Goal: Task Accomplishment & Management: Manage account settings

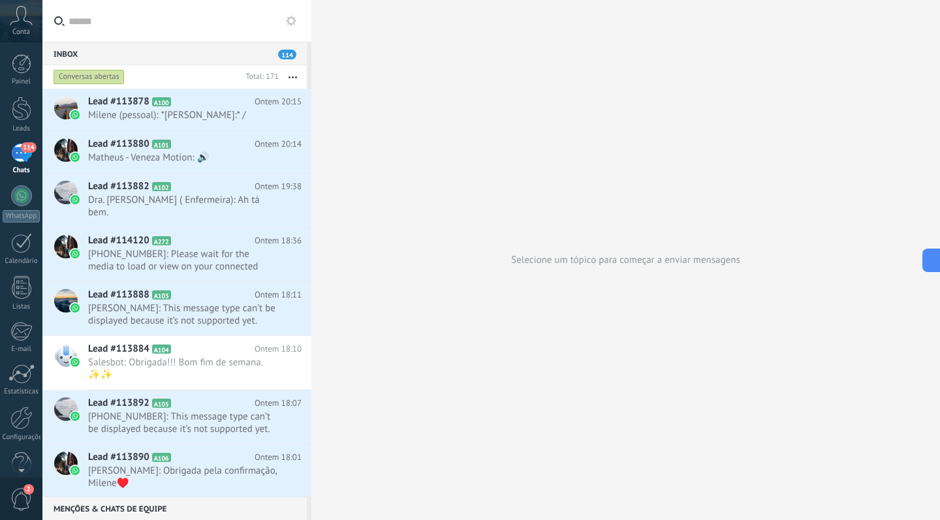
click at [26, 26] on div "Conta" at bounding box center [21, 21] width 42 height 42
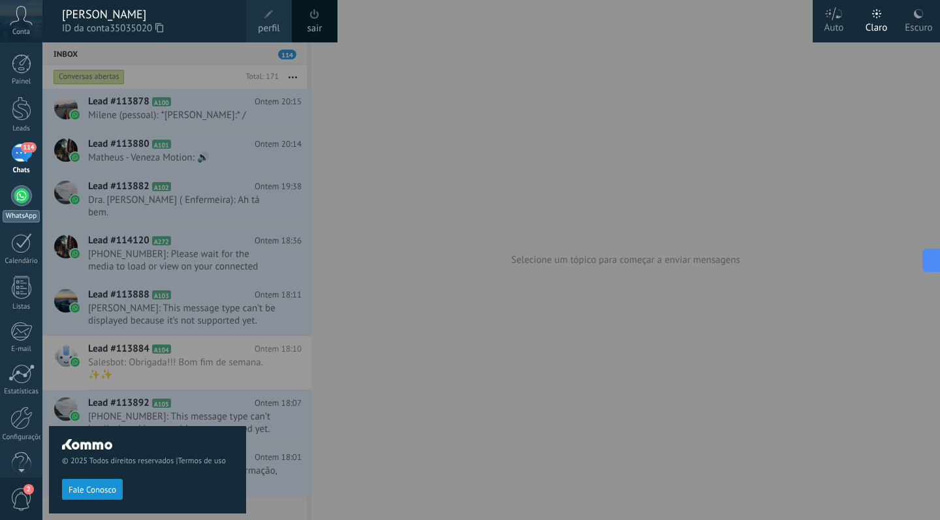
click at [18, 206] on link "WhatsApp" at bounding box center [21, 203] width 42 height 37
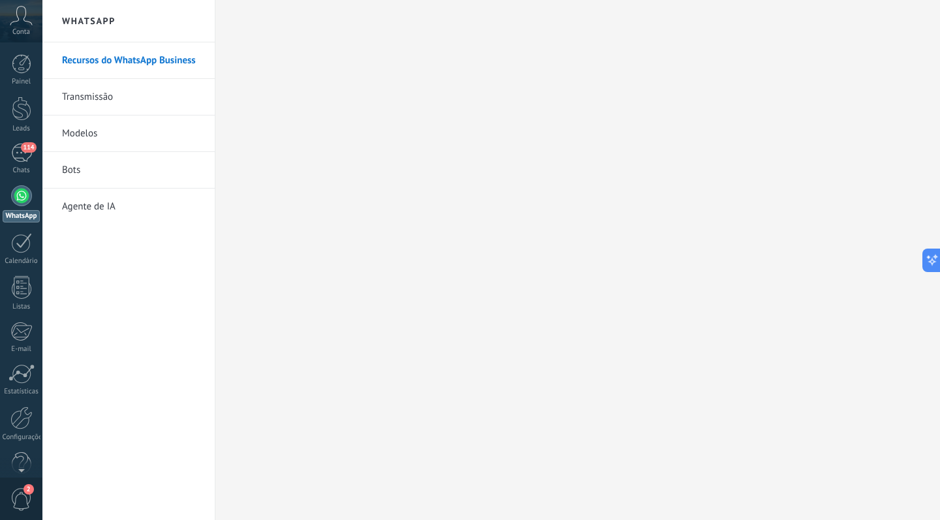
click at [22, 200] on div at bounding box center [21, 195] width 21 height 21
click at [20, 493] on span "2" at bounding box center [21, 499] width 22 height 23
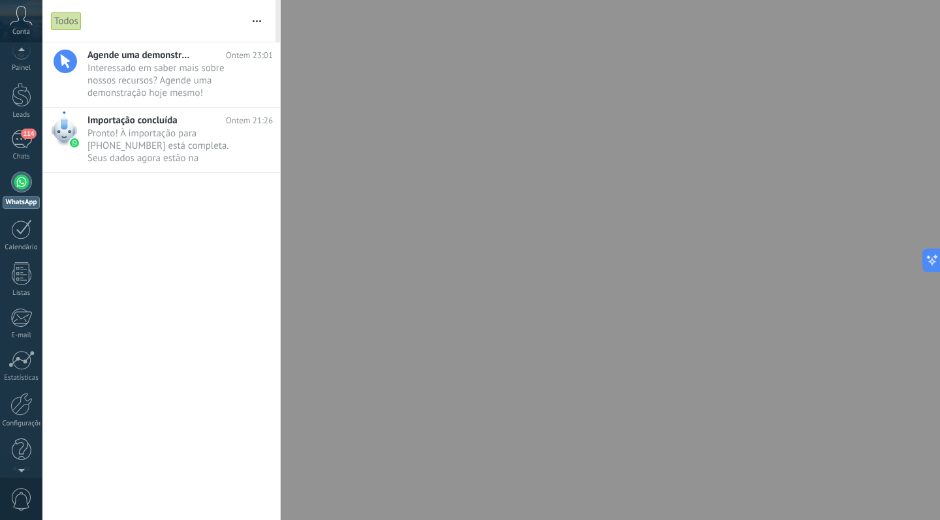
scroll to position [0, 0]
click at [152, 159] on span "Pronto! À importação para +55 21 99445-8243 está completa. Seus dados agora est…" at bounding box center [167, 145] width 161 height 37
click at [164, 150] on span "Pronto! À importação para +55 21 99445-8243 está completa. Seus dados agora est…" at bounding box center [167, 145] width 161 height 37
click at [144, 143] on span "Pronto! À importação para +55 21 99445-8243 está completa. Seus dados agora est…" at bounding box center [167, 145] width 161 height 37
click at [66, 129] on div at bounding box center [64, 129] width 26 height 37
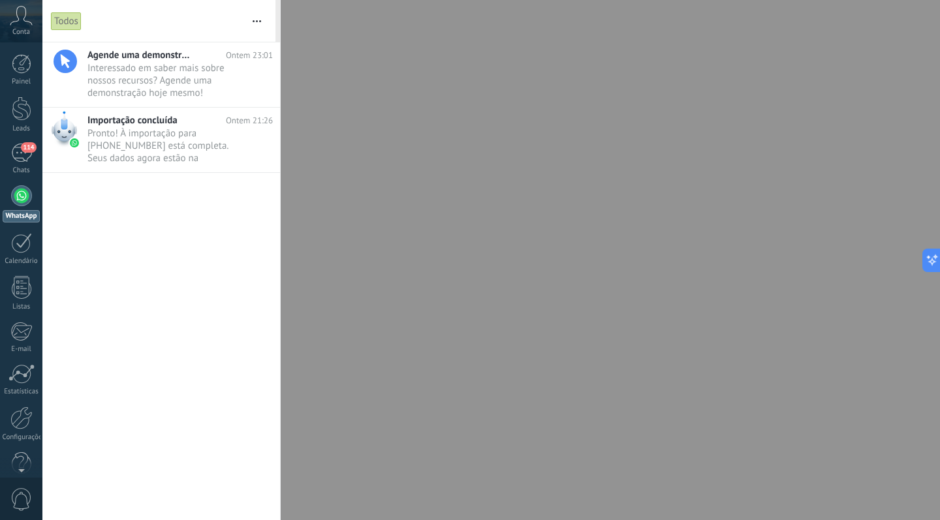
click at [21, 198] on div at bounding box center [21, 195] width 21 height 21
click at [135, 129] on span "Pronto! À importação para +55 21 99445-8243 está completa. Seus dados agora est…" at bounding box center [167, 145] width 161 height 37
click at [215, 135] on span "Pronto! À importação para +55 21 99445-8243 está completa. Seus dados agora est…" at bounding box center [167, 145] width 161 height 37
click at [15, 73] on div at bounding box center [22, 64] width 20 height 20
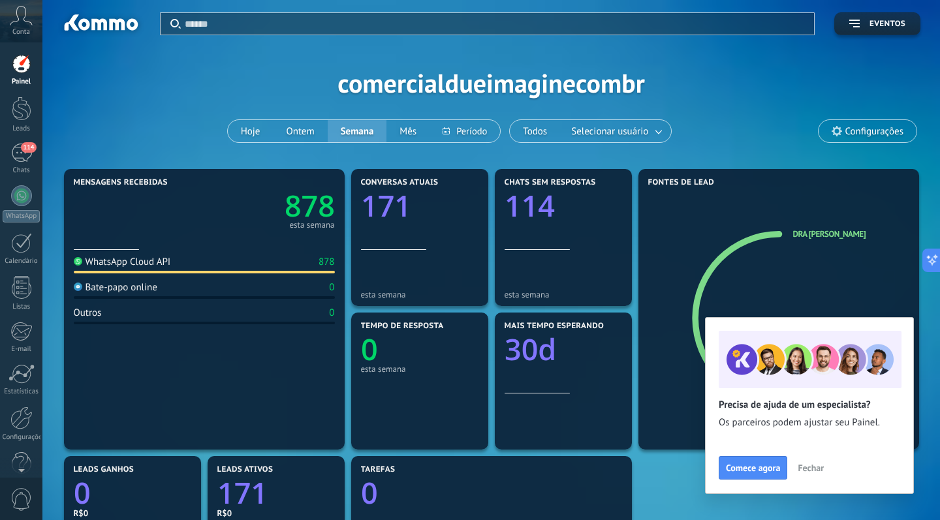
click at [840, 135] on icon at bounding box center [836, 131] width 10 height 10
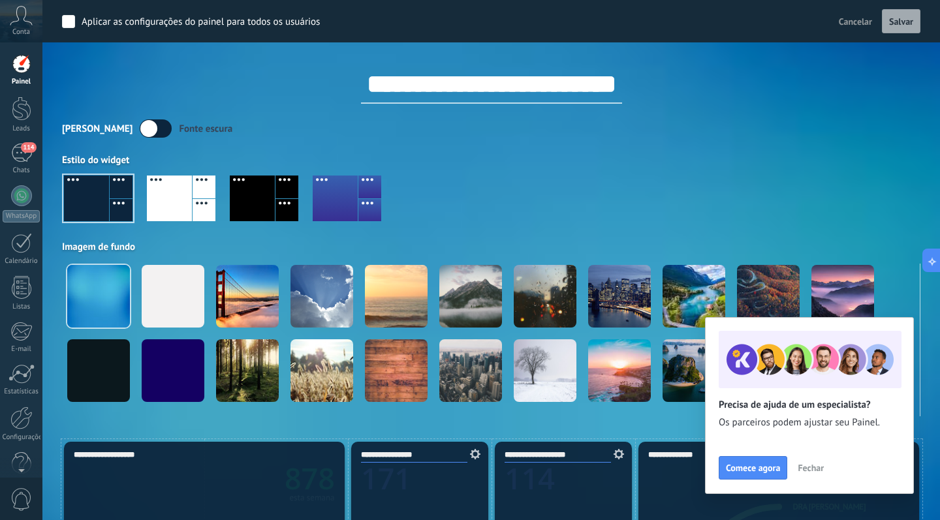
click at [814, 467] on span "Fechar" at bounding box center [810, 467] width 26 height 9
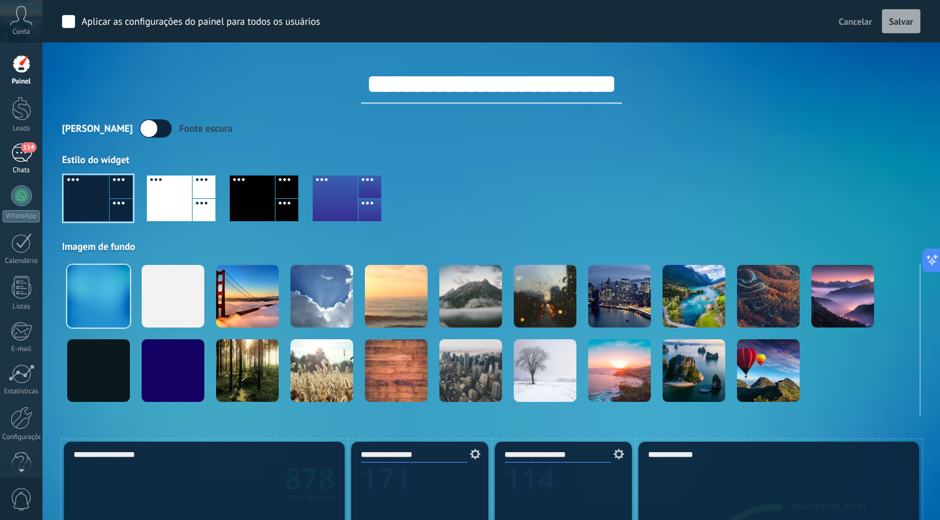
click at [26, 149] on span "114" at bounding box center [28, 147] width 15 height 10
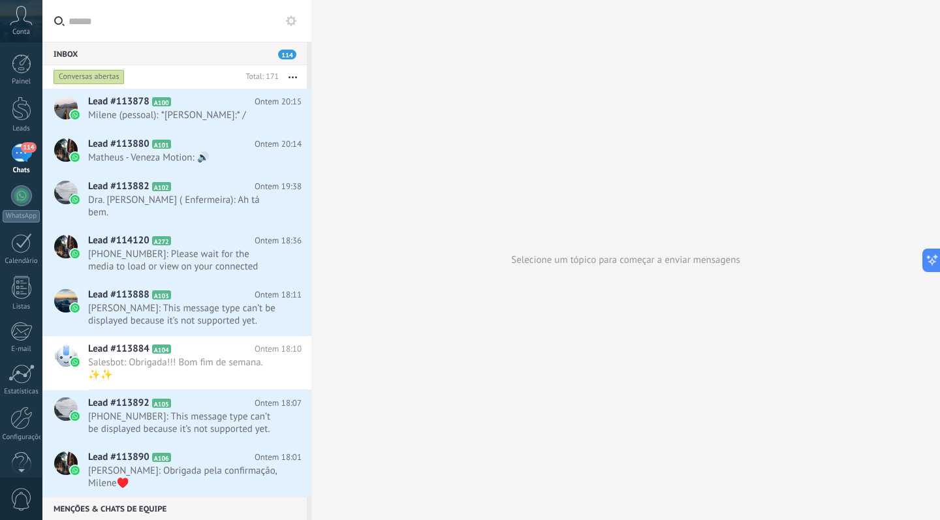
click at [103, 76] on div "Conversas abertas" at bounding box center [89, 77] width 71 height 16
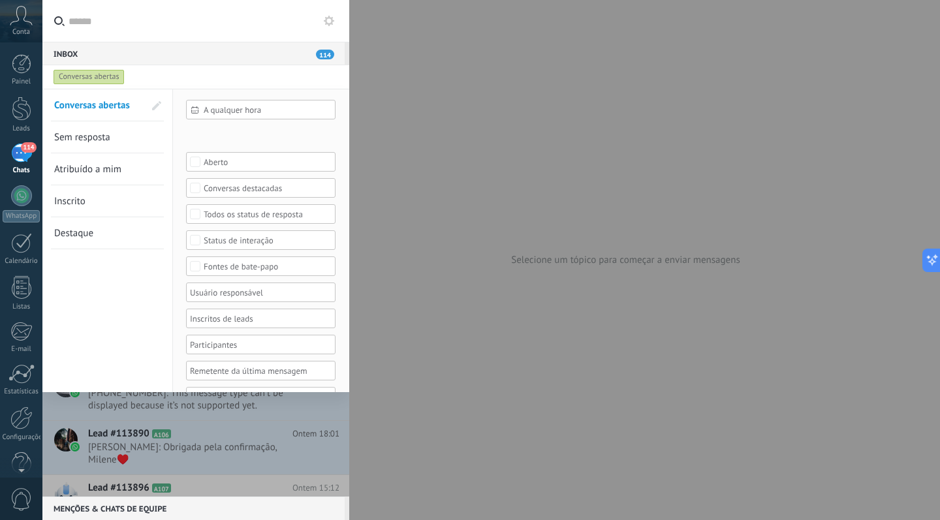
click at [199, 81] on div "Conversas abertas" at bounding box center [184, 76] width 266 height 23
click at [521, 121] on div at bounding box center [470, 260] width 940 height 520
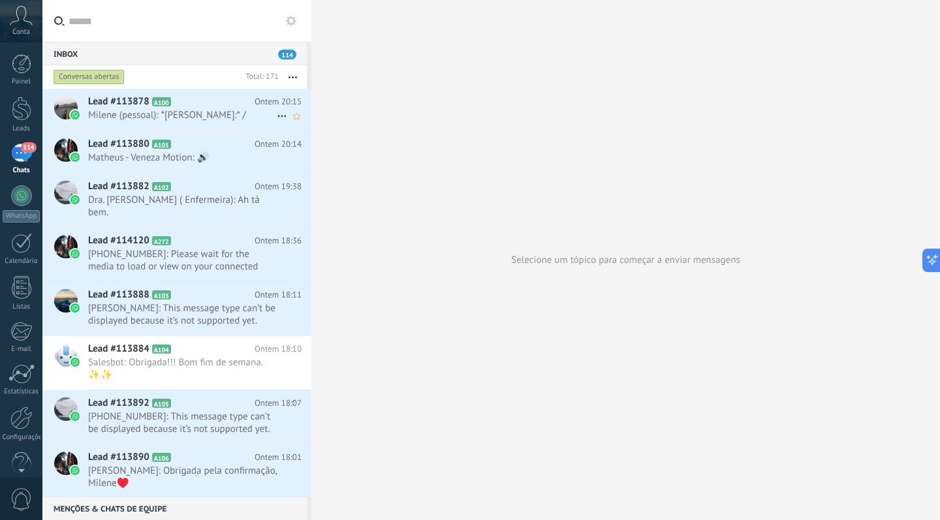
click at [122, 108] on div "Lead #113878 A100 Ontem 20:15 Milene (pessoal): *Marcelo:* /" at bounding box center [199, 109] width 223 height 41
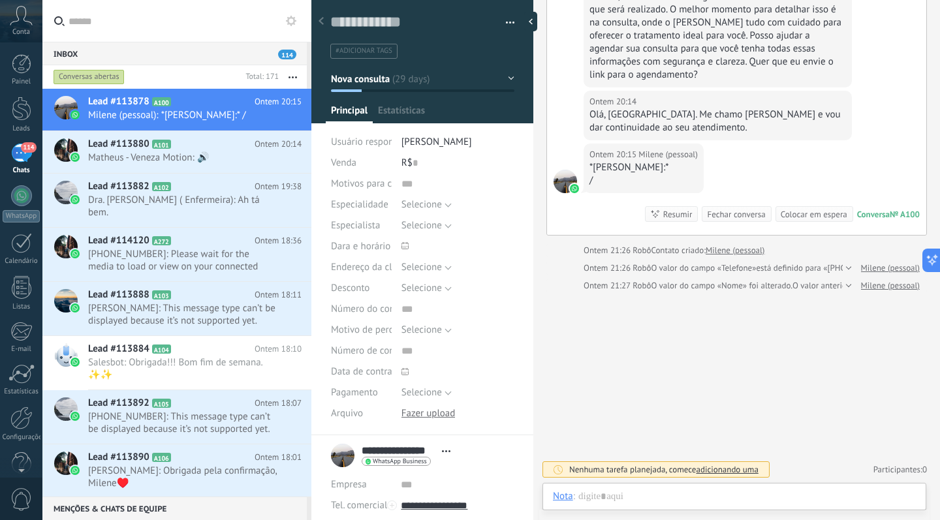
scroll to position [20, 0]
click at [748, 498] on div at bounding box center [734, 509] width 363 height 39
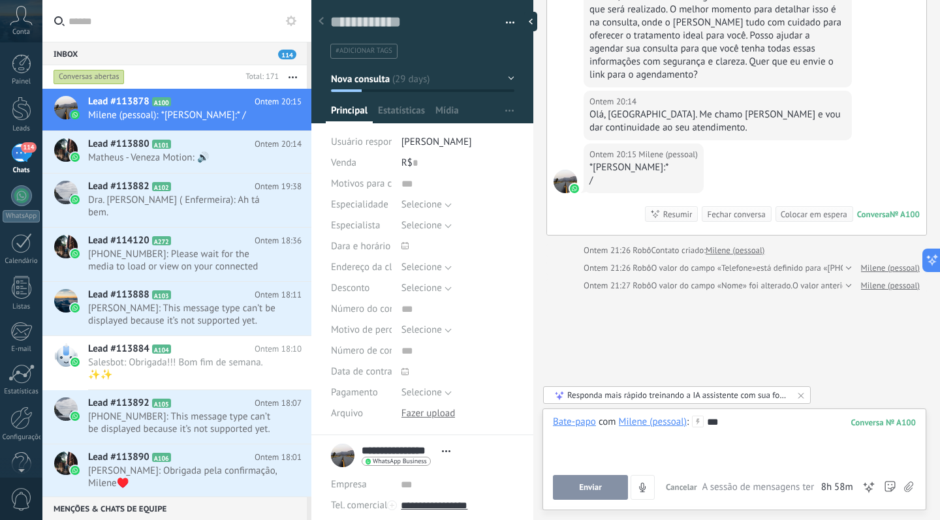
click at [576, 486] on button "Enviar" at bounding box center [590, 487] width 75 height 25
click at [619, 488] on button "Enviar" at bounding box center [590, 487] width 75 height 25
click at [566, 292] on div at bounding box center [564, 287] width 23 height 12
click at [18, 425] on div at bounding box center [21, 418] width 22 height 23
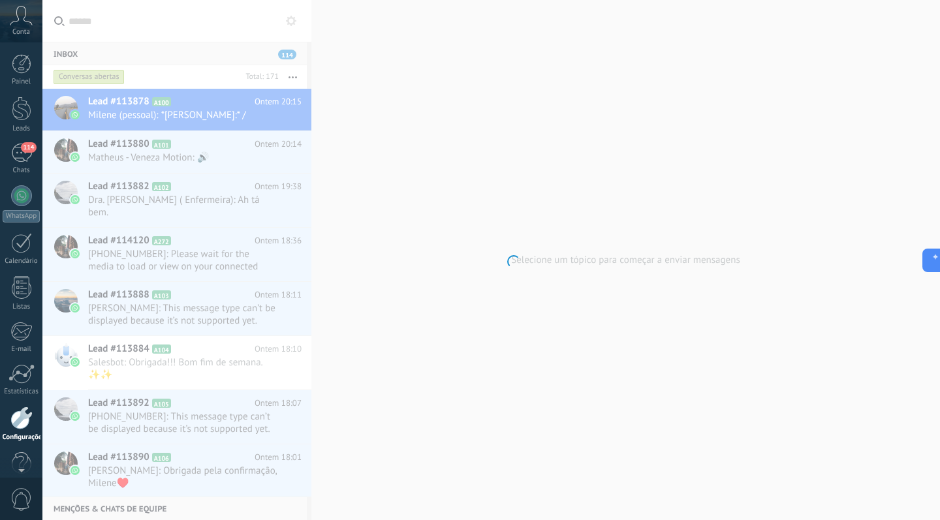
scroll to position [23, 0]
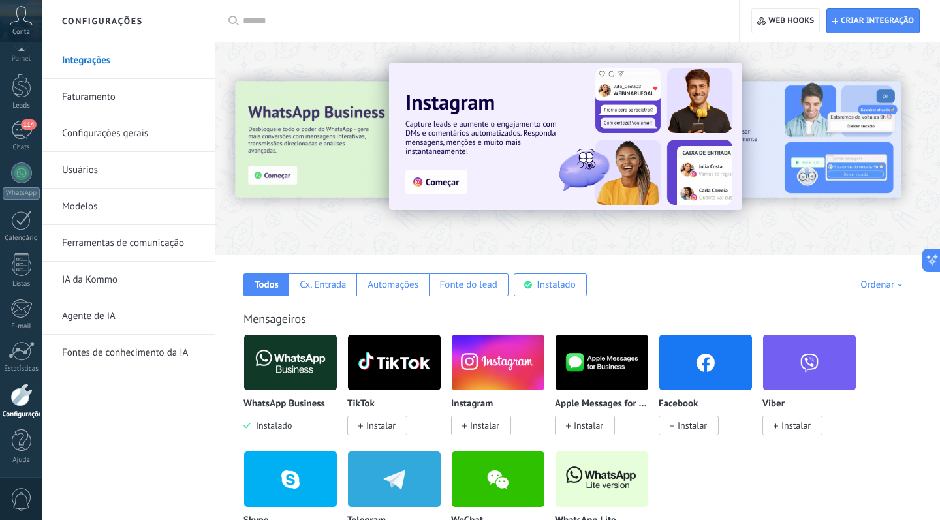
click at [100, 129] on link "Configurações gerais" at bounding box center [132, 134] width 140 height 37
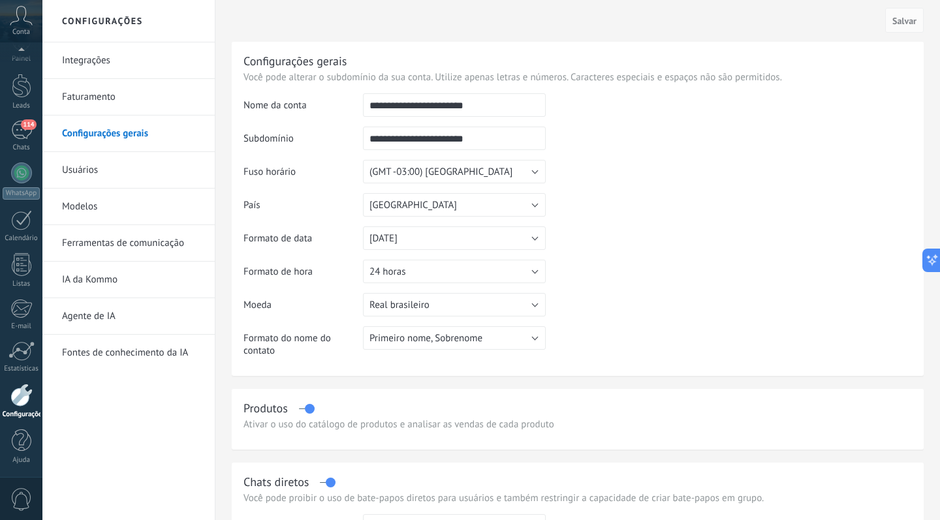
click at [100, 174] on link "Usuários" at bounding box center [132, 170] width 140 height 37
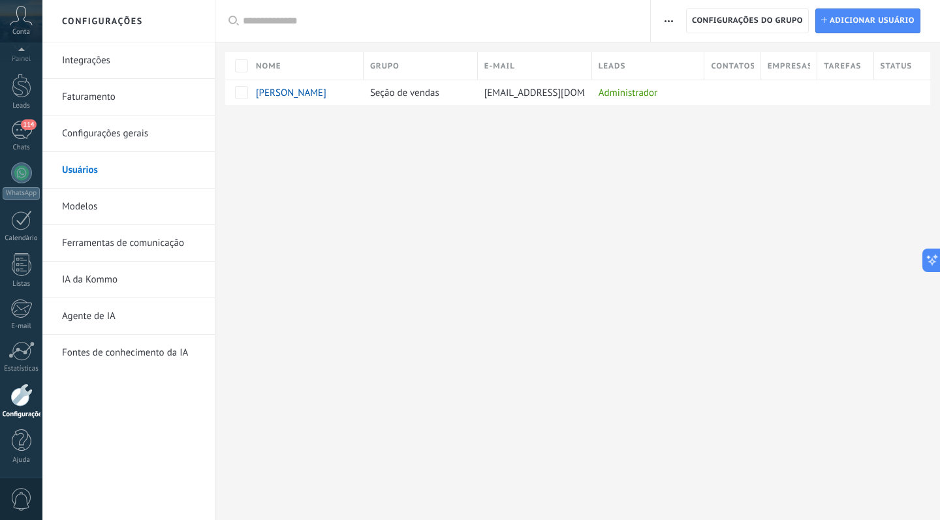
click at [102, 248] on link "Ferramentas de comunicação" at bounding box center [132, 243] width 140 height 37
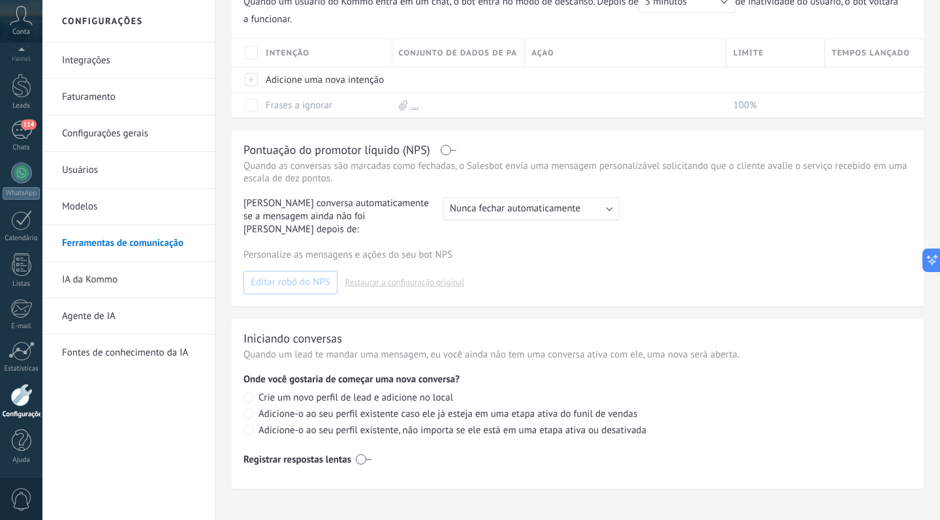
scroll to position [462, 0]
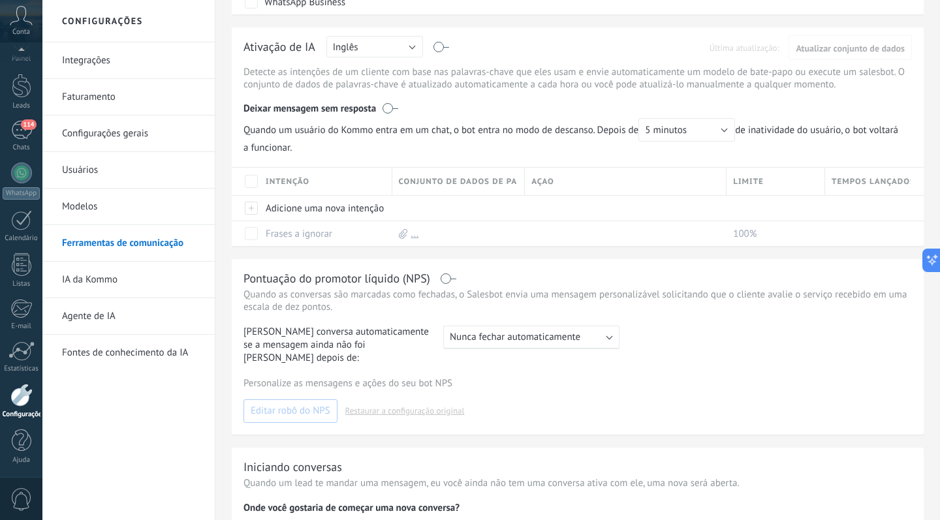
click at [19, 396] on div at bounding box center [21, 395] width 22 height 23
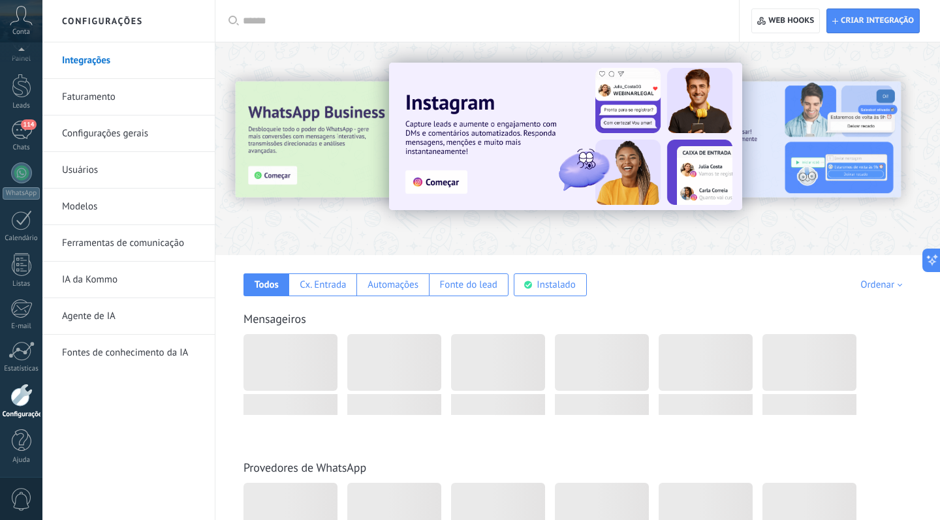
click at [102, 57] on link "Integrações" at bounding box center [132, 60] width 140 height 37
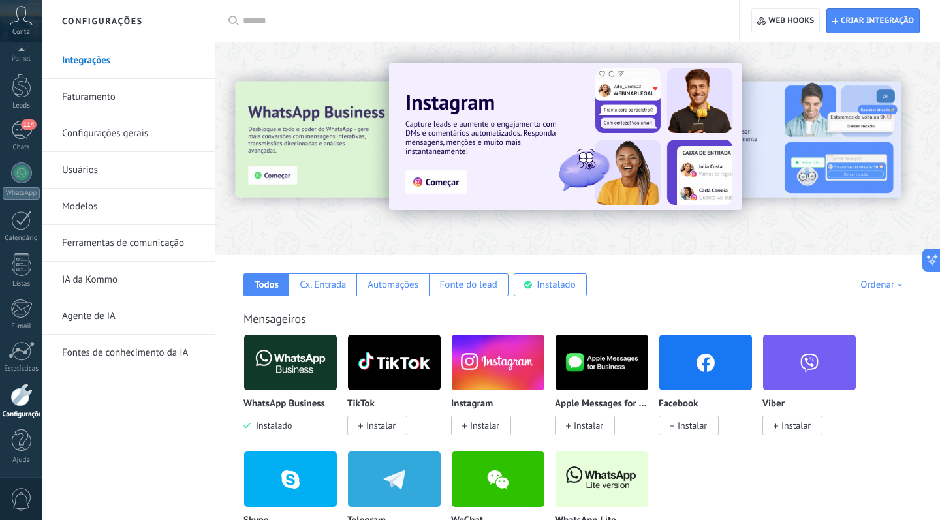
click at [100, 61] on link "Integrações" at bounding box center [132, 60] width 140 height 37
click at [277, 371] on img at bounding box center [290, 362] width 93 height 63
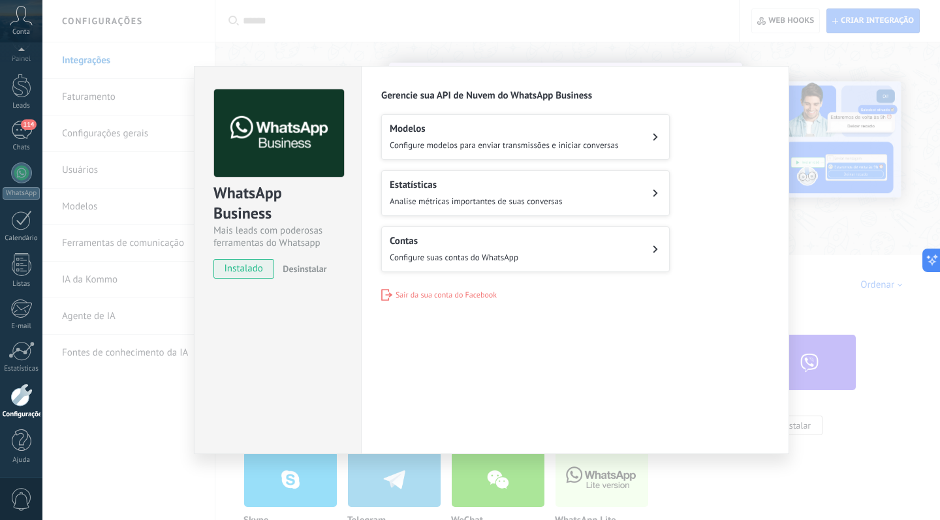
click at [296, 266] on span "Desinstalar" at bounding box center [305, 269] width 44 height 12
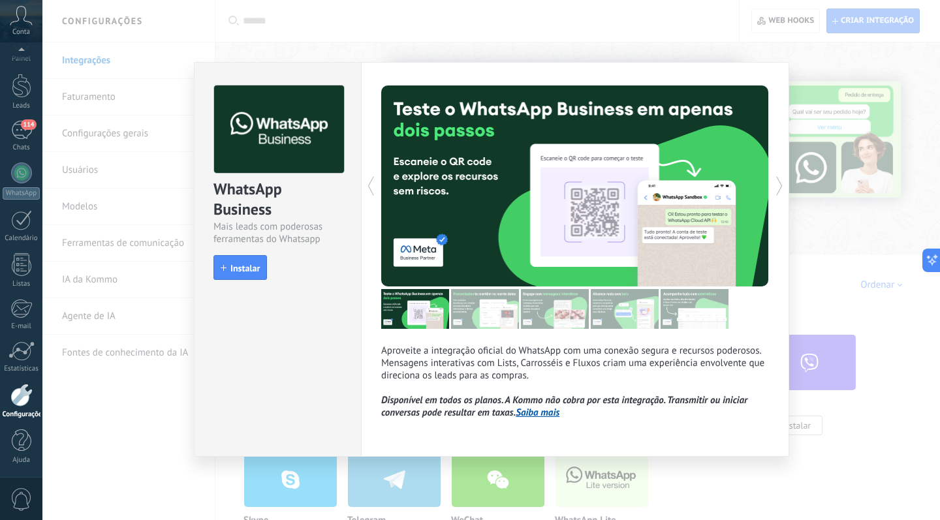
click at [862, 234] on div "WhatsApp Business Mais leads com poderosas ferramentas do Whatsapp install Inst…" at bounding box center [490, 260] width 897 height 520
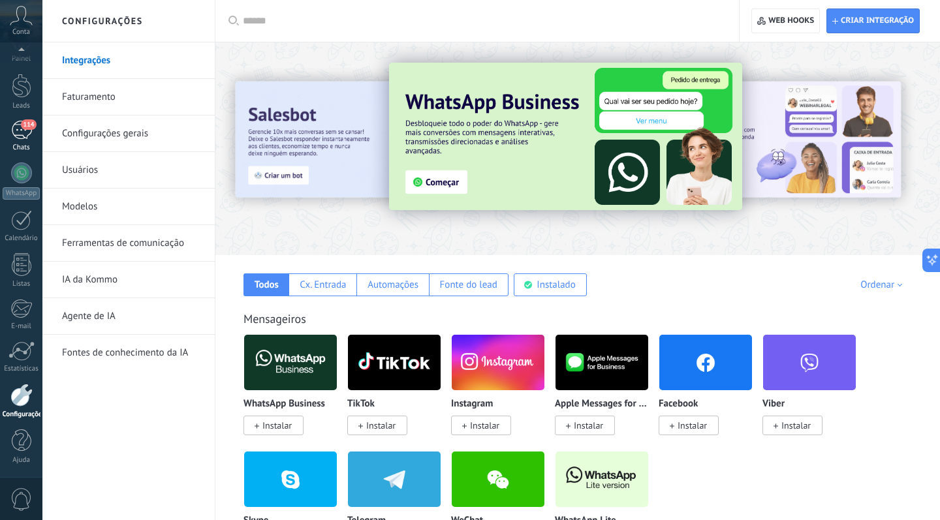
click at [27, 133] on div "114" at bounding box center [21, 130] width 21 height 19
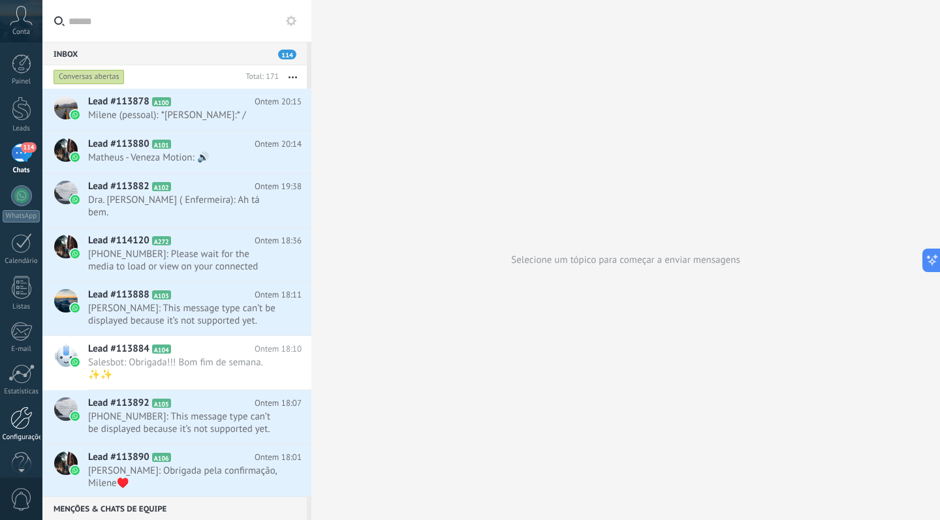
click at [26, 438] on div "Configurações" at bounding box center [22, 437] width 38 height 8
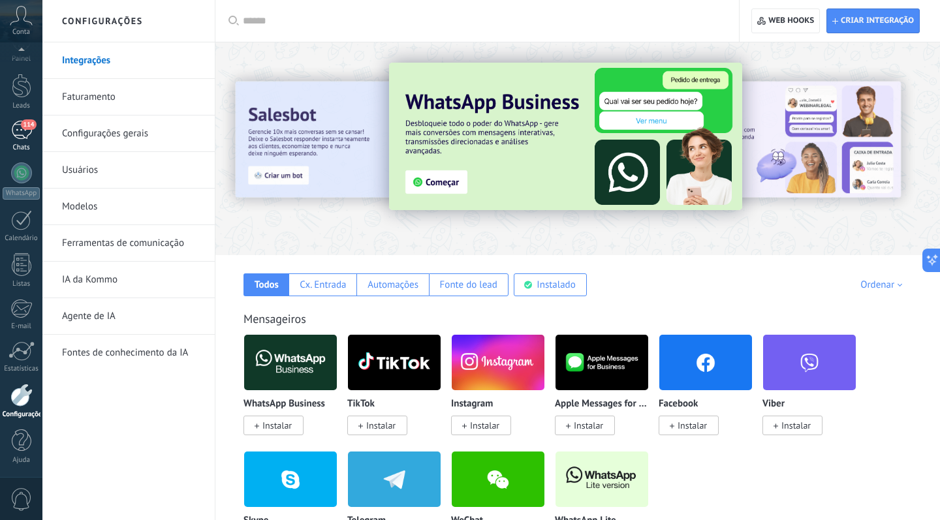
click at [22, 134] on div "114" at bounding box center [21, 130] width 21 height 19
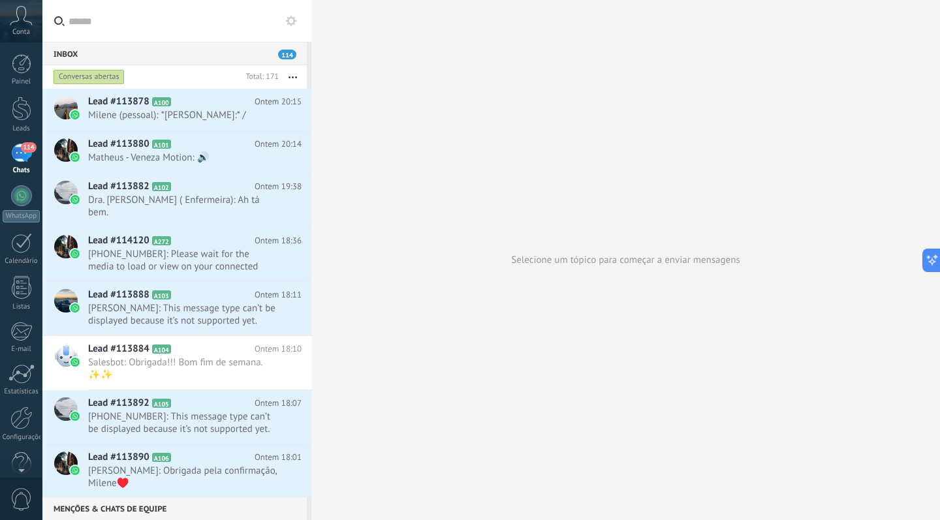
click at [291, 27] on button at bounding box center [291, 21] width 16 height 16
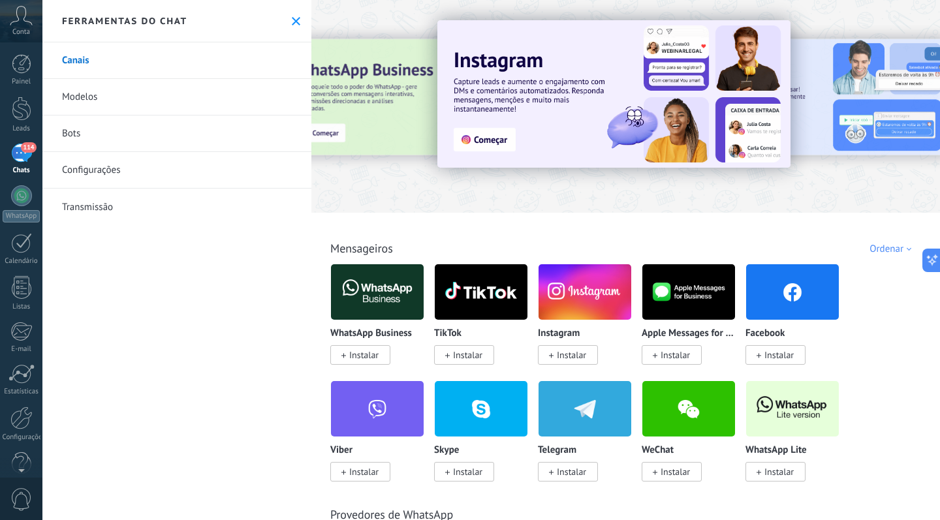
click at [78, 172] on link "Configurações" at bounding box center [176, 170] width 269 height 37
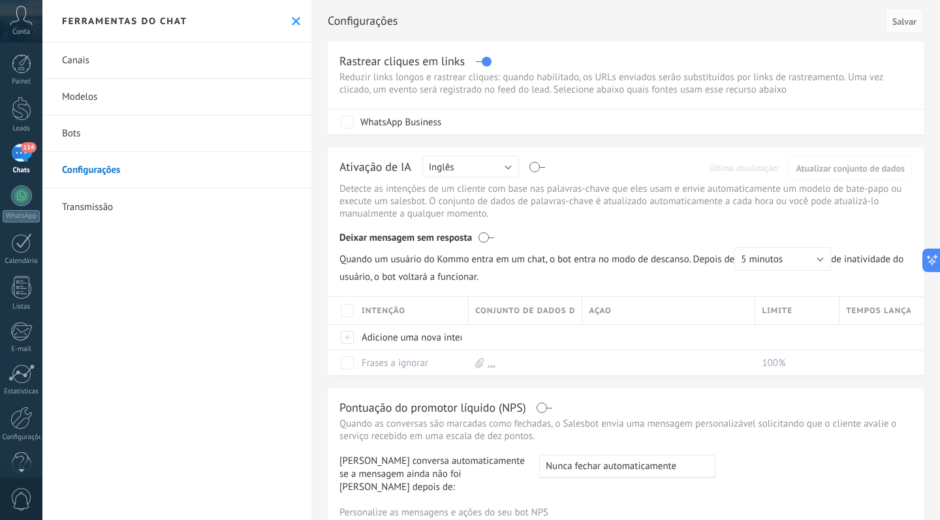
click at [294, 20] on icon at bounding box center [296, 21] width 8 height 8
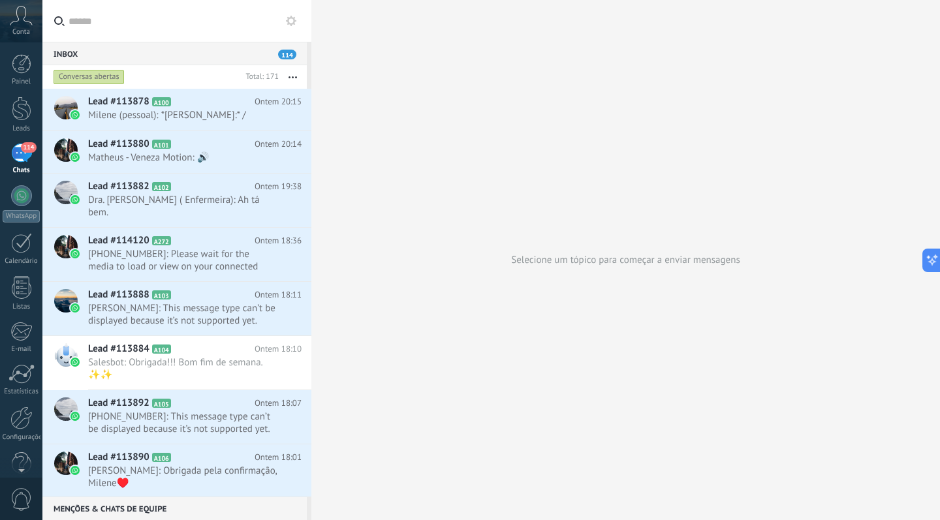
click at [18, 35] on span "Conta" at bounding box center [21, 32] width 18 height 8
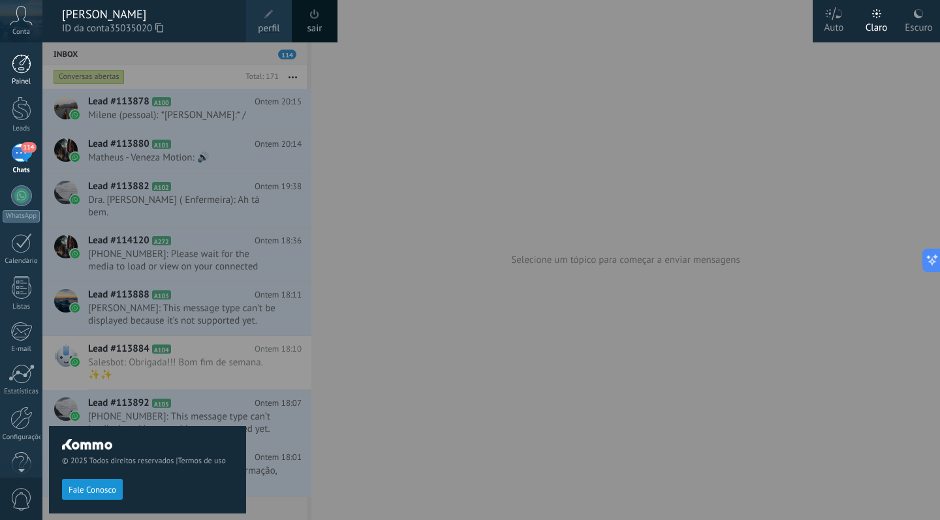
click at [22, 58] on div at bounding box center [22, 64] width 20 height 20
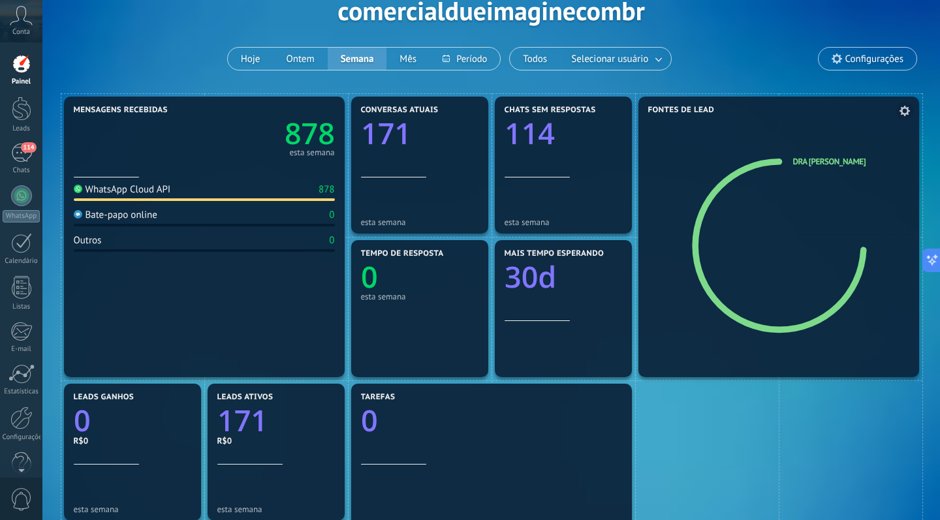
scroll to position [104, 0]
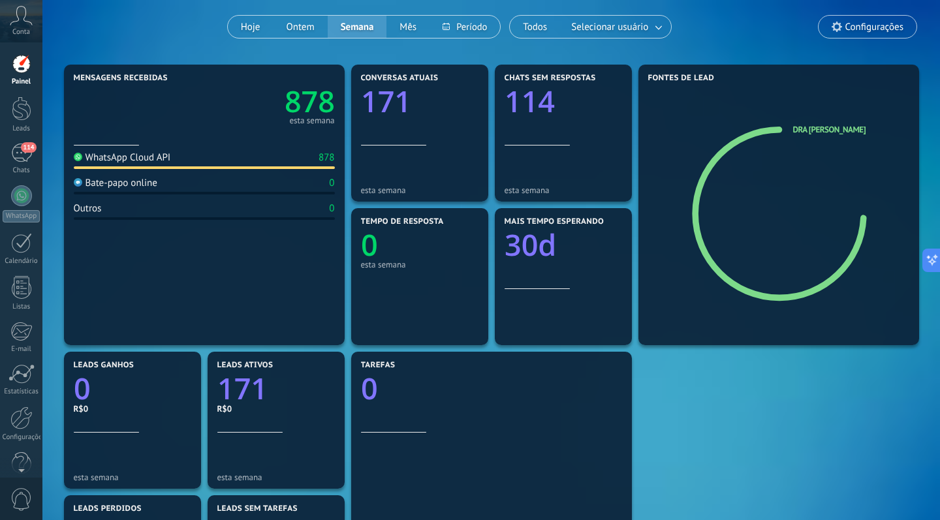
click at [161, 157] on div "WhatsApp Cloud API" at bounding box center [122, 157] width 97 height 12
click at [71, 156] on section "Mensagens recebidas 878 esta semana WhatsApp Cloud API 878 Bate-papo online 0 O…" at bounding box center [204, 205] width 281 height 281
click at [16, 194] on div at bounding box center [21, 195] width 21 height 21
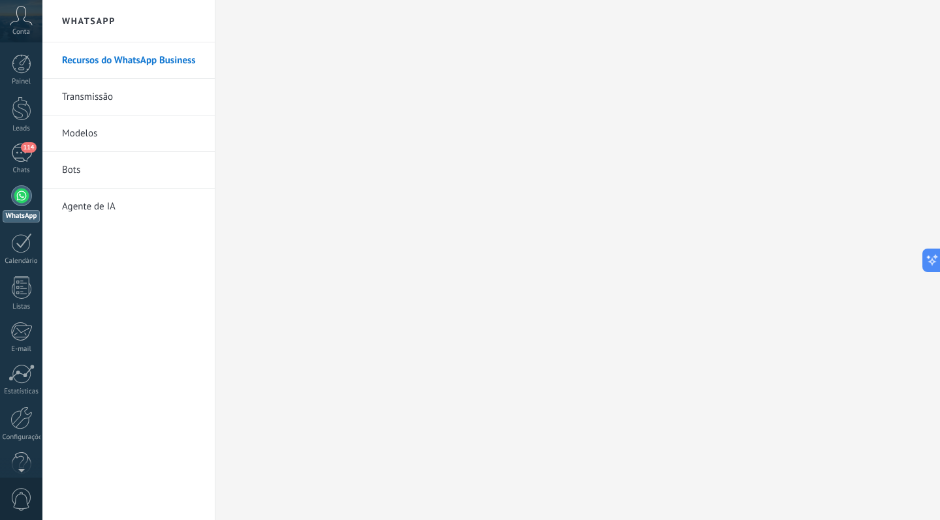
click at [21, 198] on div at bounding box center [21, 195] width 21 height 21
click at [20, 198] on div at bounding box center [21, 195] width 21 height 21
click at [21, 143] on div "Painel Leads 114 Chats WhatsApp Clientes" at bounding box center [21, 277] width 42 height 446
click at [22, 160] on div "114" at bounding box center [21, 153] width 21 height 19
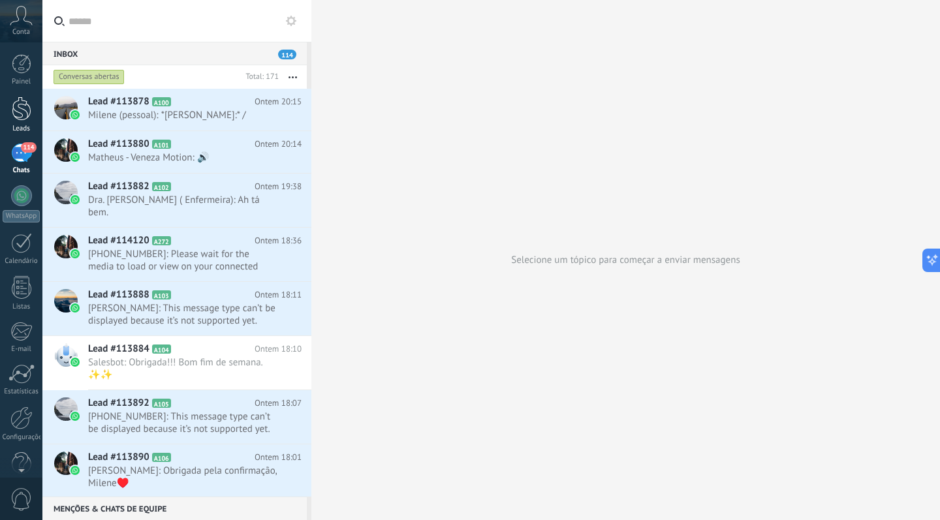
click at [22, 115] on div at bounding box center [22, 109] width 20 height 24
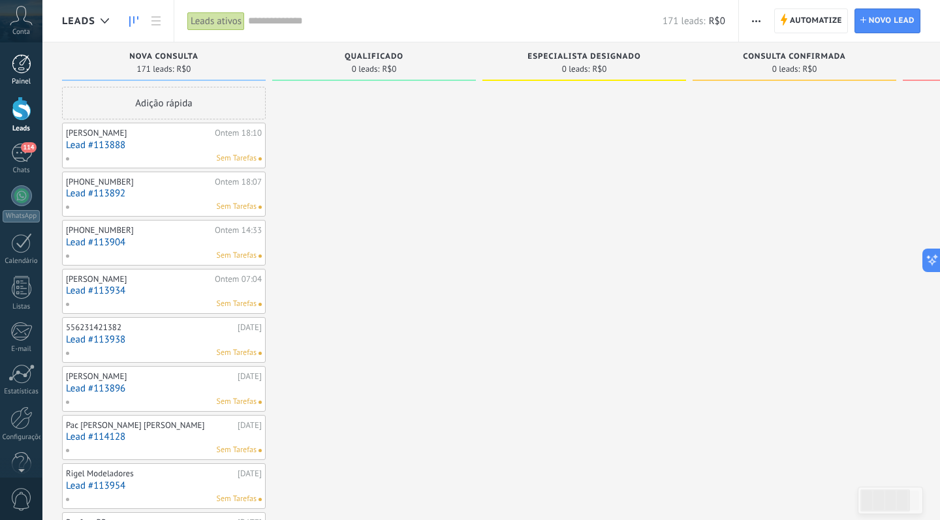
click at [29, 70] on div at bounding box center [22, 64] width 20 height 20
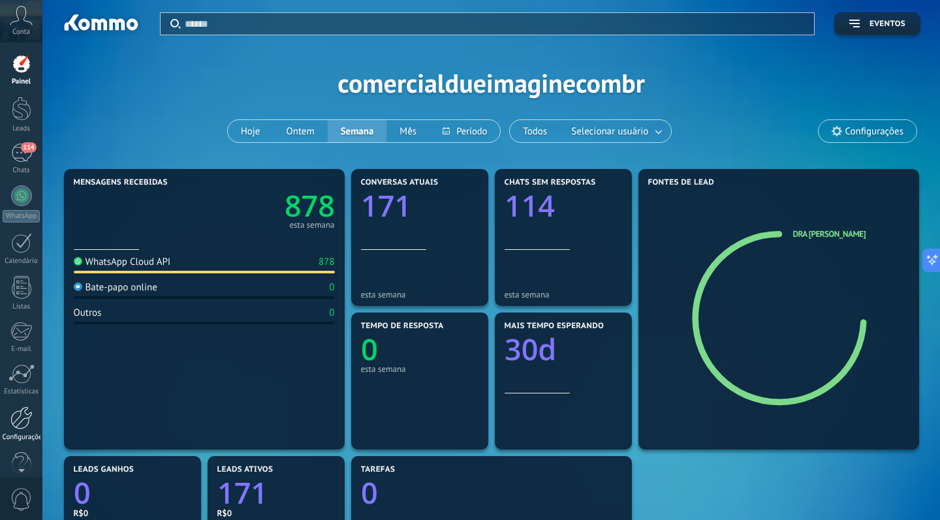
click at [18, 427] on div at bounding box center [21, 418] width 22 height 23
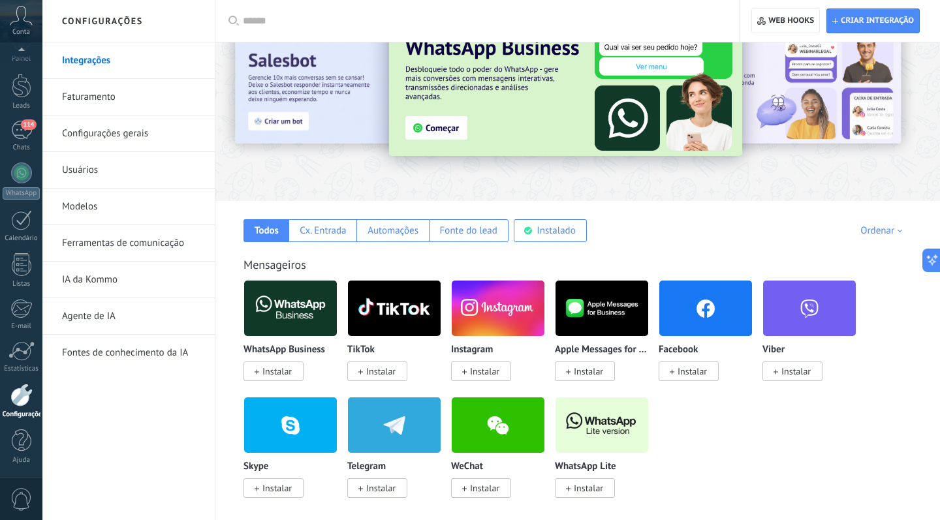
scroll to position [47, 0]
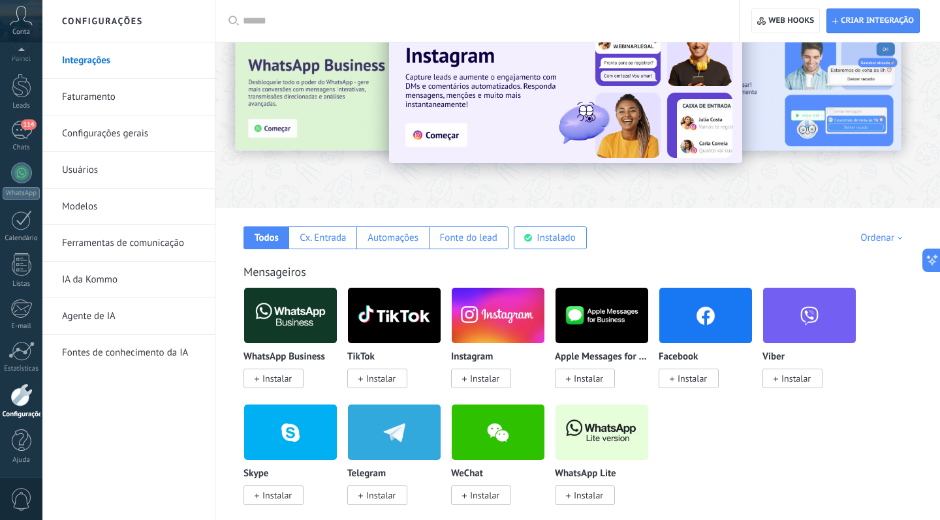
click at [311, 181] on div at bounding box center [577, 98] width 724 height 187
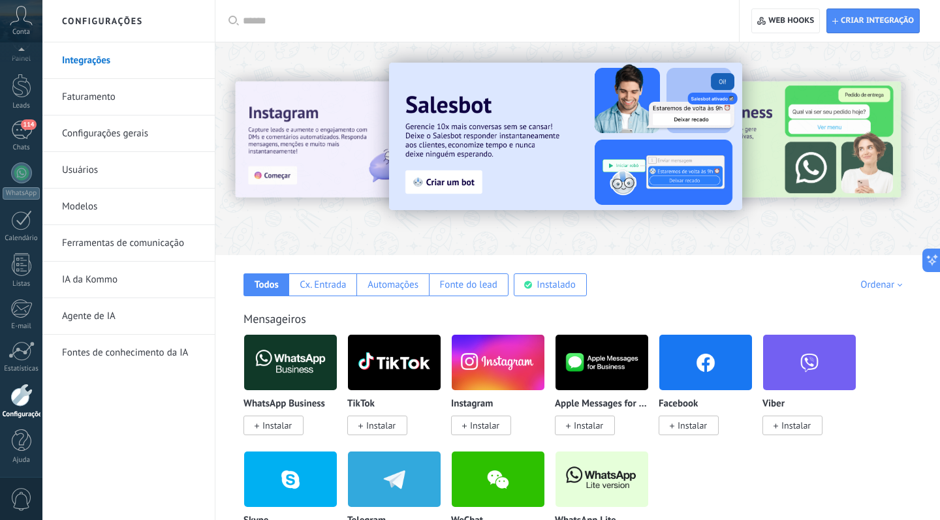
scroll to position [0, 0]
